Goal: Task Accomplishment & Management: Use online tool/utility

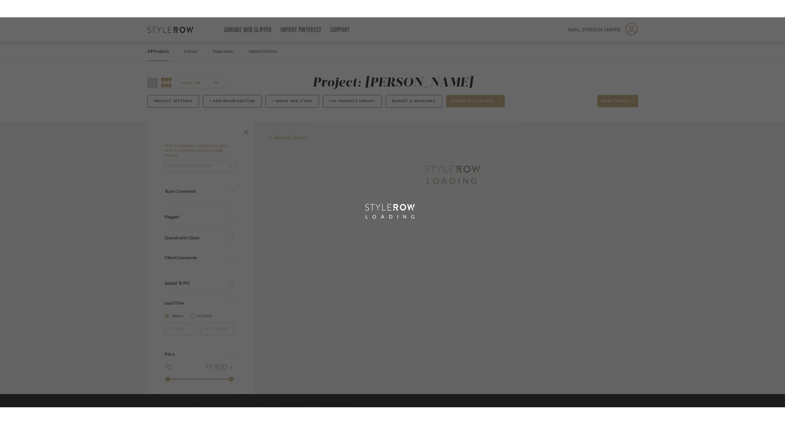
scroll to position [51, 0]
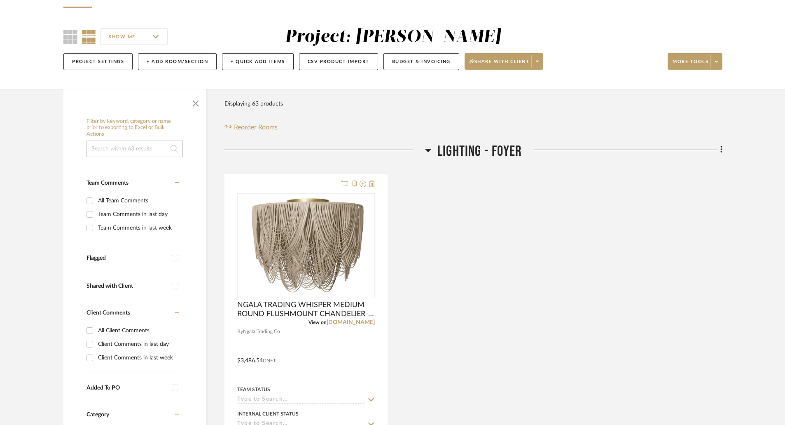
click at [424, 152] on div at bounding box center [324, 153] width 201 height 21
click at [426, 151] on icon at bounding box center [428, 150] width 6 height 10
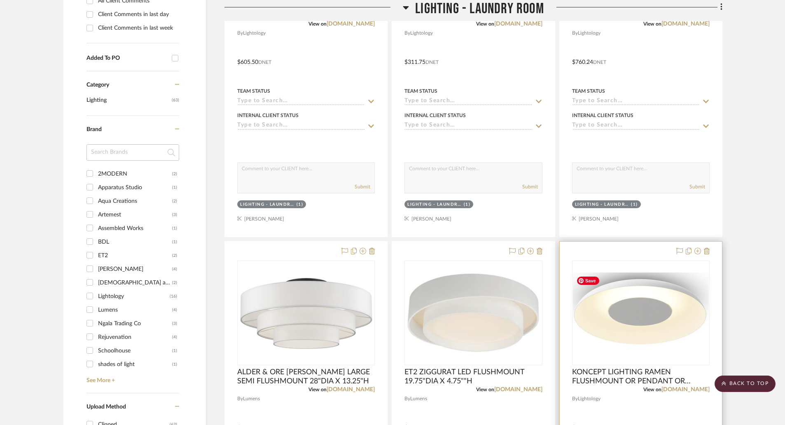
scroll to position [504, 0]
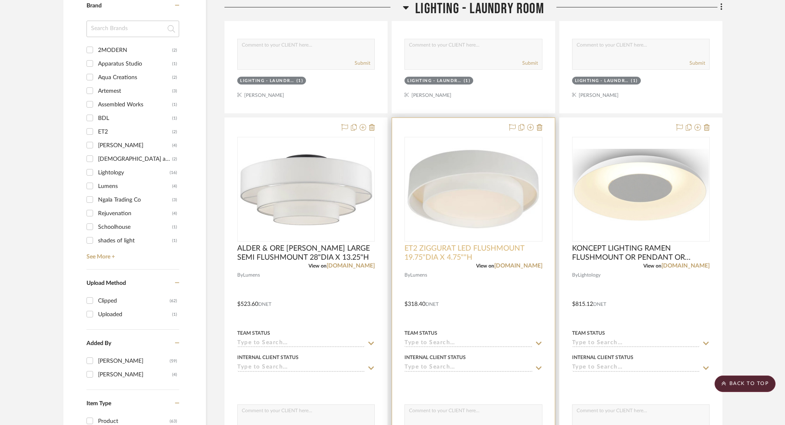
click at [456, 257] on span "ET2 ZIGGURAT LED FLUSHMOUNT 19.75"DIA X 4.75""H" at bounding box center [473, 253] width 138 height 18
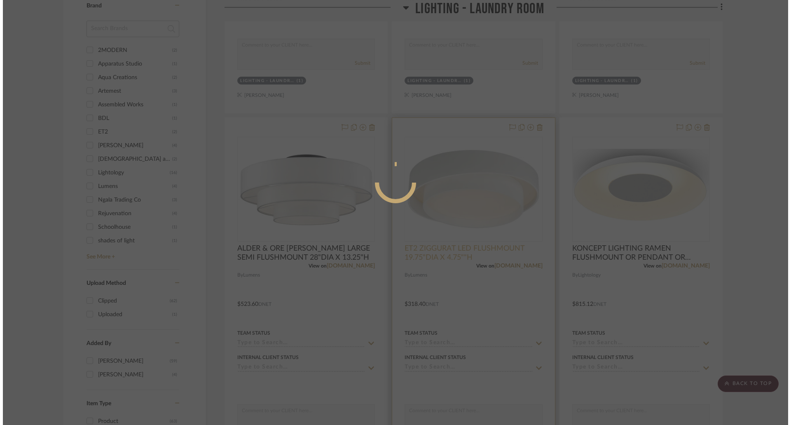
scroll to position [0, 0]
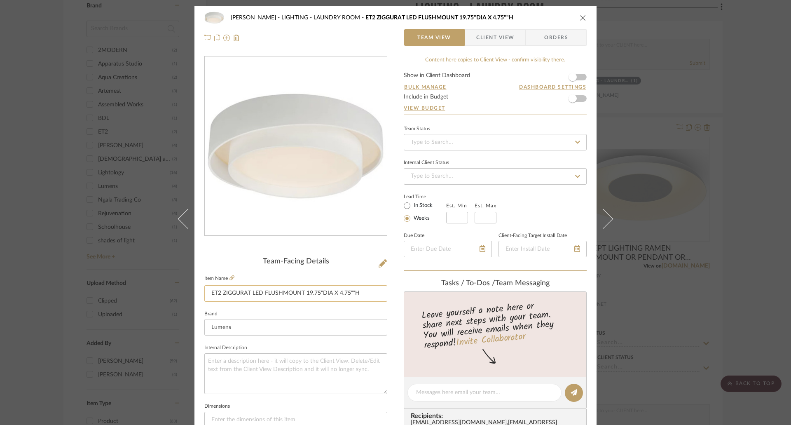
click at [350, 292] on input "ET2 ZIGGURAT LED FLUSHMOUNT 19.75"DIA X 4.75""H" at bounding box center [295, 293] width 183 height 16
type input "ET2 ZIGGURAT LED FLUSHMOUNT 19.75"DIA X 4.75"H"
click at [582, 17] on icon "close" at bounding box center [583, 17] width 7 height 7
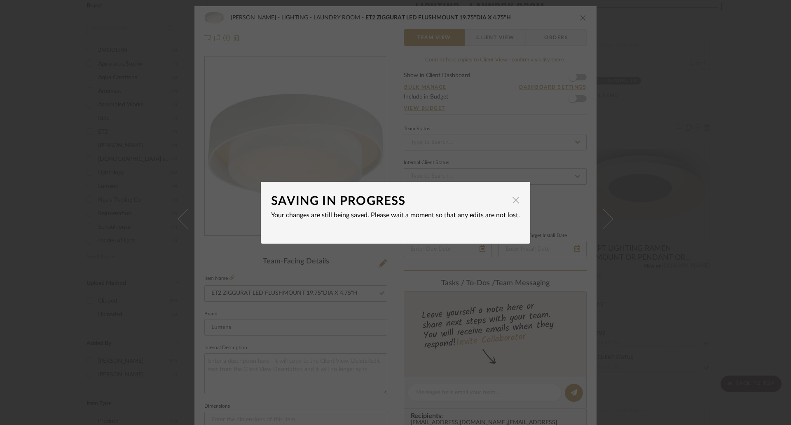
click at [514, 201] on span "button" at bounding box center [515, 200] width 16 height 16
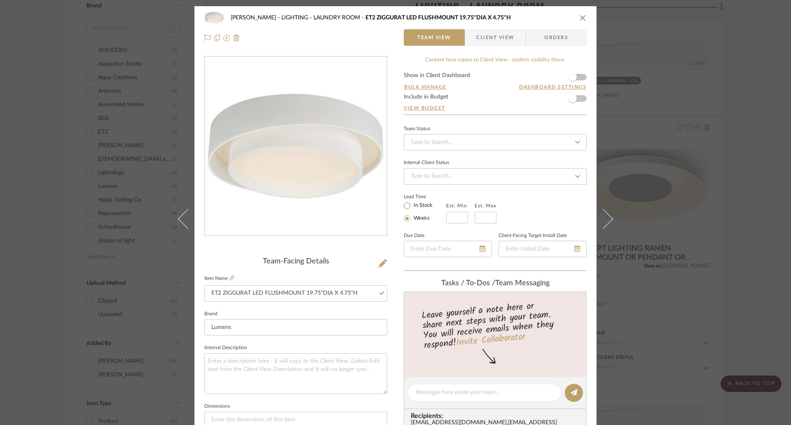
click at [586, 16] on div "[PERSON_NAME] LIGHTING - LAUNDRY ROOM ET2 ZIGGURAT LED FLUSHMOUNT 19.75"DIA X 4…" at bounding box center [395, 27] width 402 height 43
click at [577, 21] on div "[PERSON_NAME] LIGHTING - LAUNDRY ROOM ET2 ZIGGURAT LED FLUSHMOUNT 19.75"DIA X 4…" at bounding box center [395, 17] width 382 height 16
click at [581, 19] on icon "close" at bounding box center [583, 17] width 7 height 7
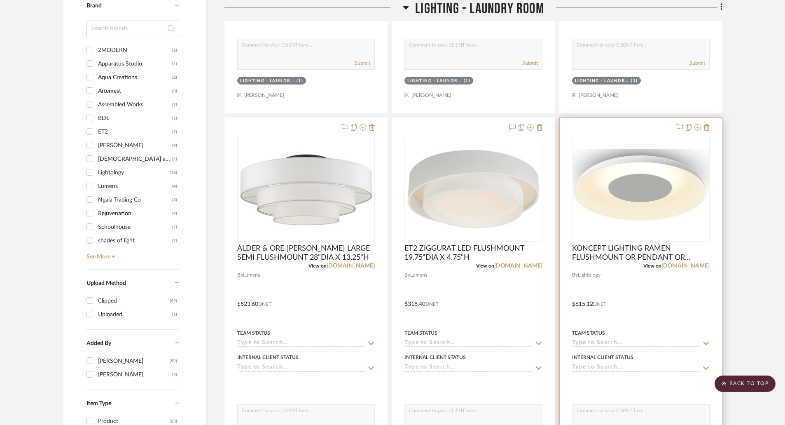
scroll to position [298, 0]
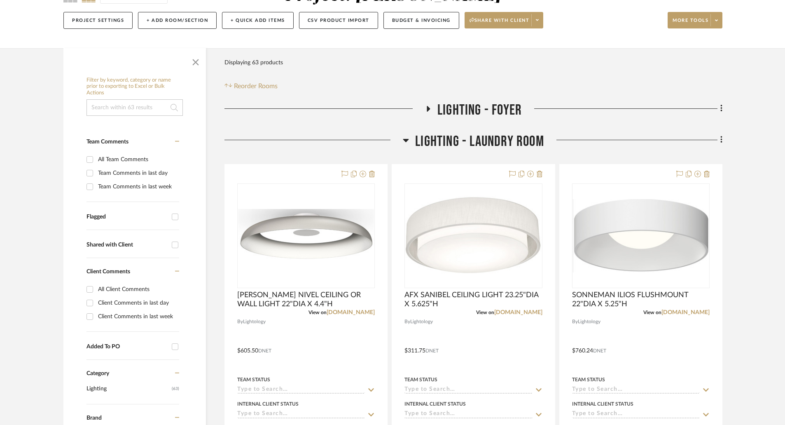
click at [404, 139] on icon at bounding box center [406, 140] width 6 height 3
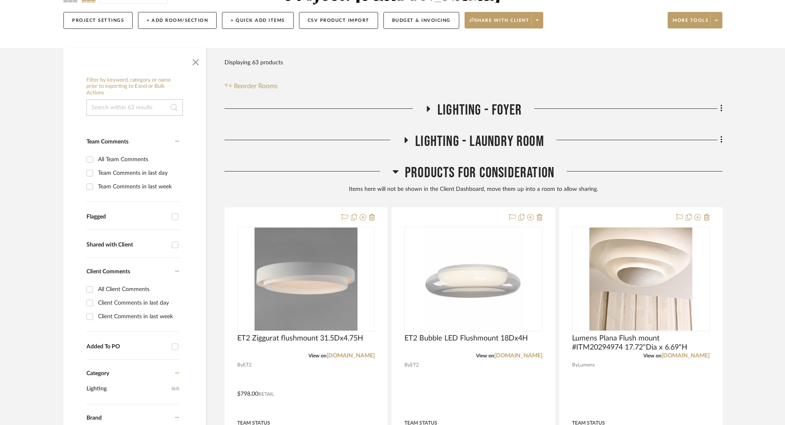
click at [404, 139] on icon at bounding box center [406, 140] width 10 height 6
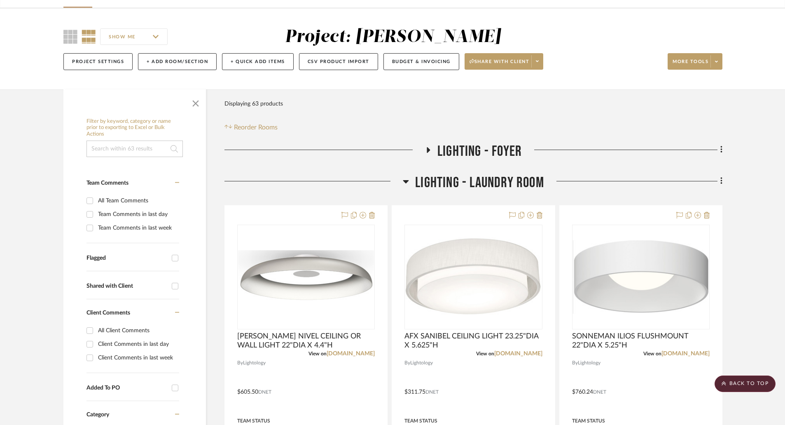
scroll to position [0, 0]
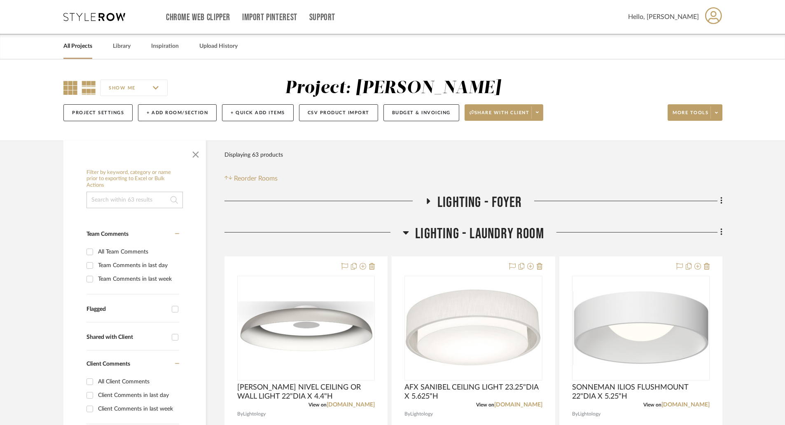
click at [68, 91] on icon at bounding box center [70, 88] width 14 height 14
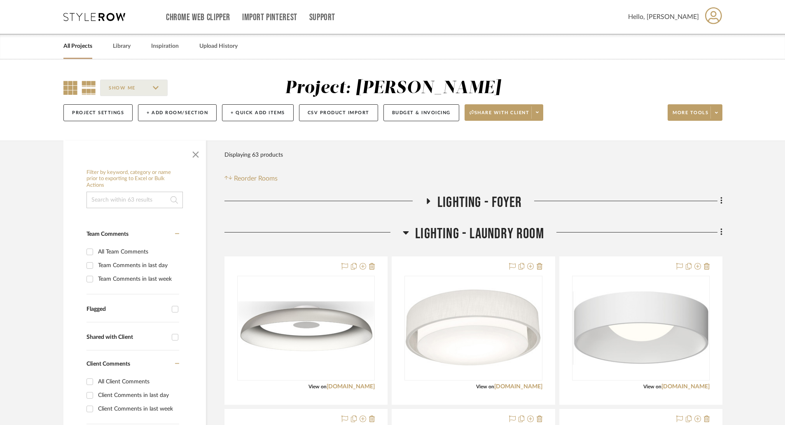
click at [92, 89] on icon at bounding box center [89, 88] width 14 height 14
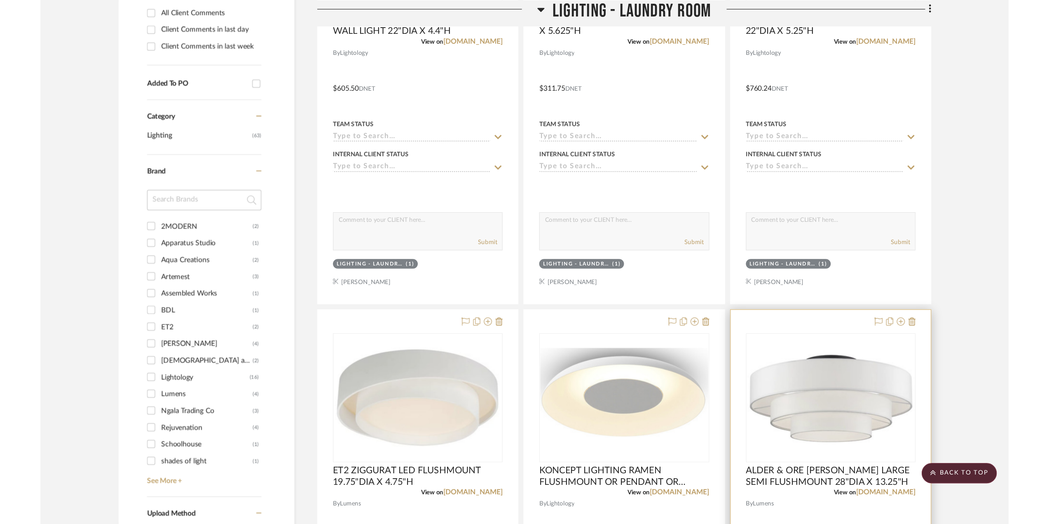
scroll to position [535, 0]
